Goal: Task Accomplishment & Management: Complete application form

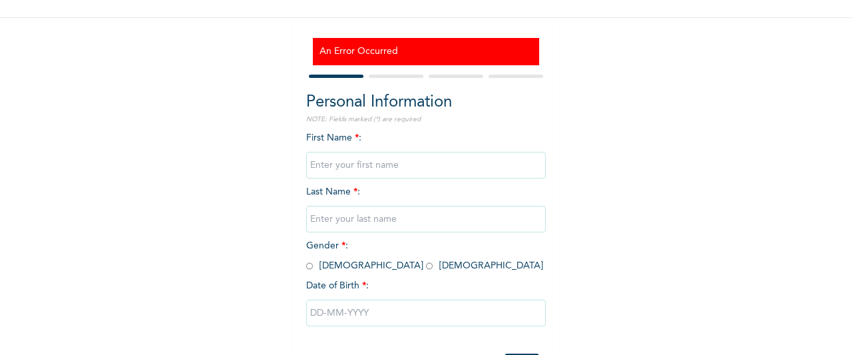
click at [344, 165] on input "text" at bounding box center [426, 165] width 240 height 27
type input "Prince"
click at [326, 220] on input "text" at bounding box center [426, 219] width 240 height 27
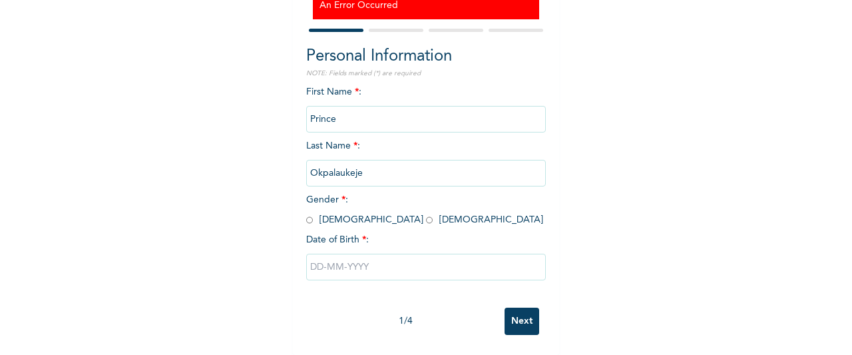
type input "Okpalaukeje"
click at [306, 214] on input "radio" at bounding box center [309, 220] width 7 height 13
radio input "true"
click at [257, 212] on div "Enrollee Sign-Up Form An Error Occurred Personal Information NOTE: Fields marke…" at bounding box center [426, 105] width 852 height 499
click at [331, 254] on input "text" at bounding box center [426, 267] width 240 height 27
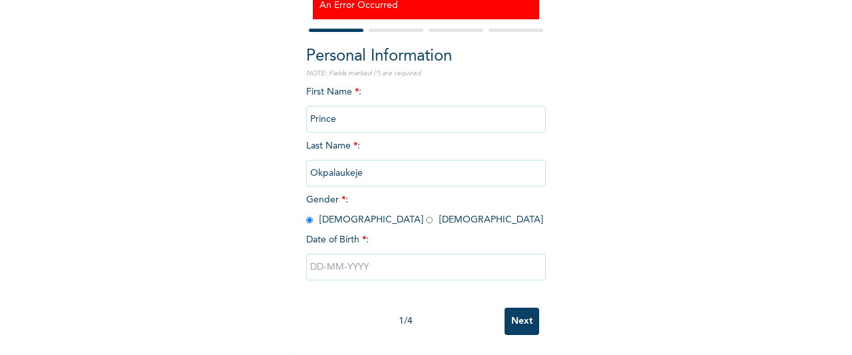
select select "7"
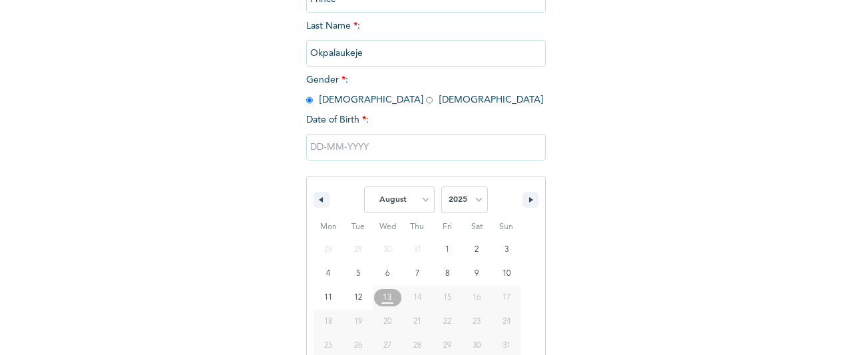
scroll to position [292, 0]
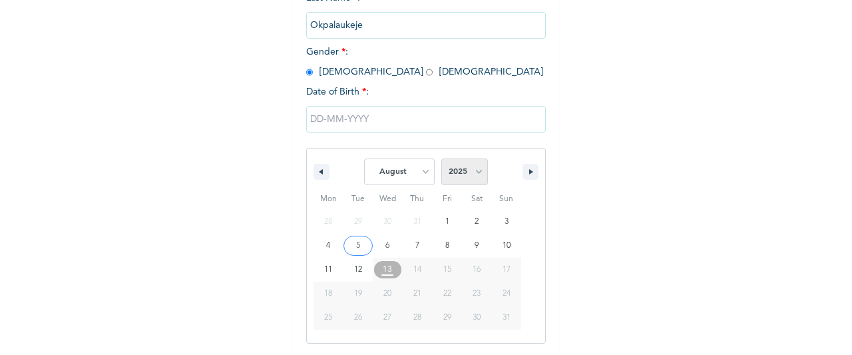
click at [471, 171] on select "2025 2024 2023 2022 2021 2020 2019 2018 2017 2016 2015 2014 2013 2012 2011 2010…" at bounding box center [464, 171] width 47 height 27
select select "1998"
click at [441, 160] on select "2025 2024 2023 2022 2021 2020 2019 2018 2017 2016 2015 2014 2013 2012 2011 2010…" at bounding box center [464, 171] width 47 height 27
type input "[DATE]"
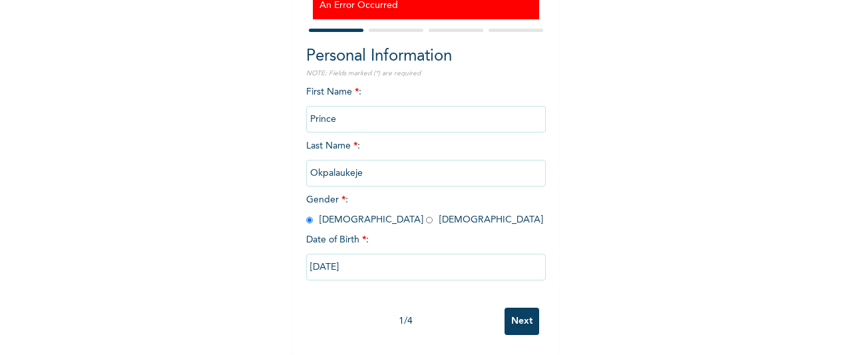
click at [519, 312] on input "Next" at bounding box center [522, 321] width 35 height 27
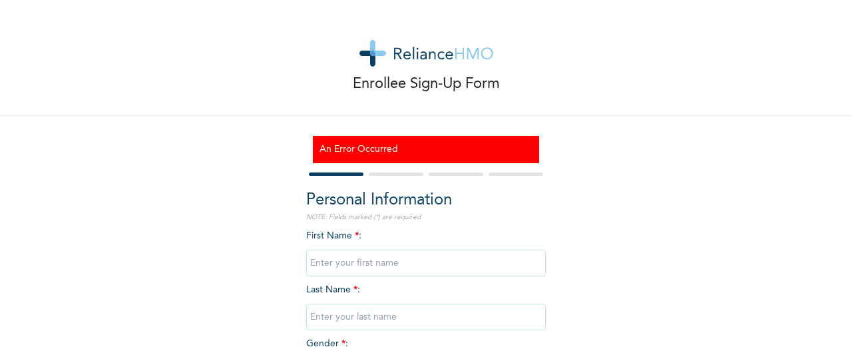
click at [581, 49] on div "Enrollee Sign-Up Form" at bounding box center [426, 58] width 852 height 116
